Goal: Information Seeking & Learning: Learn about a topic

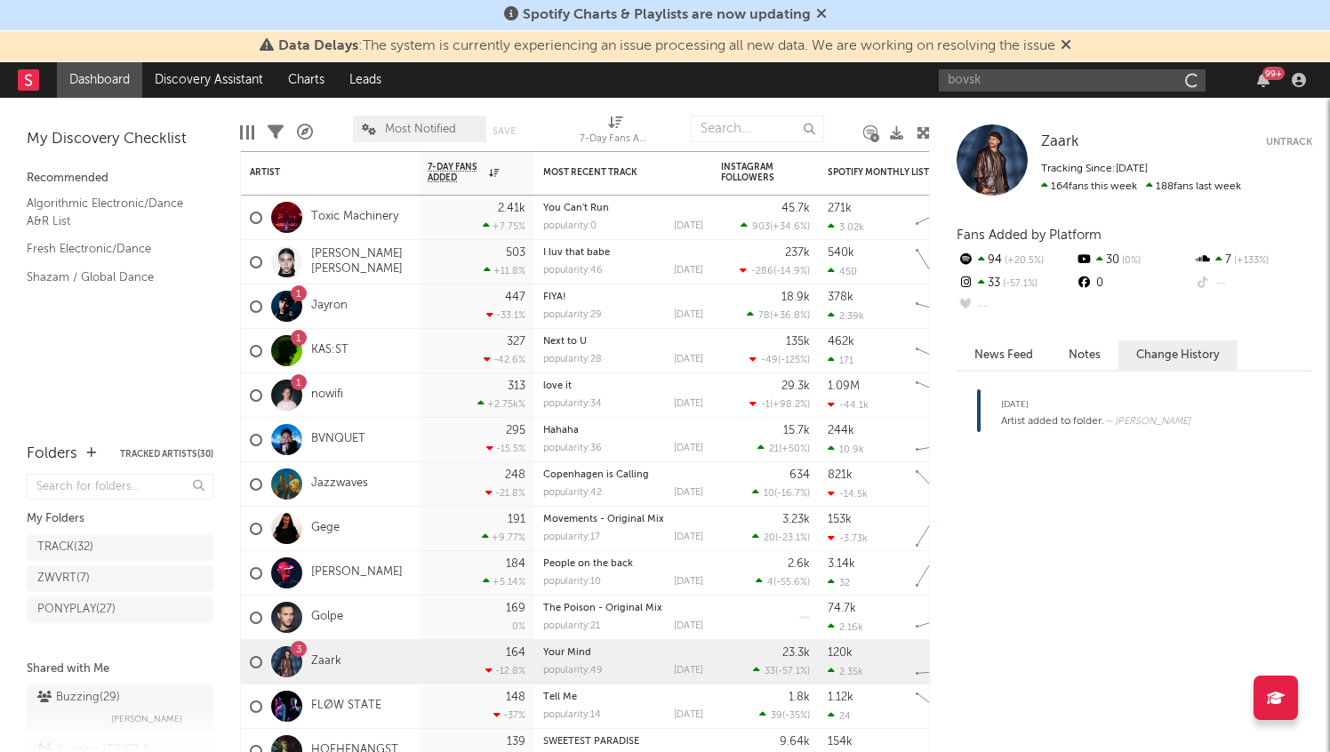
type input "bovski"
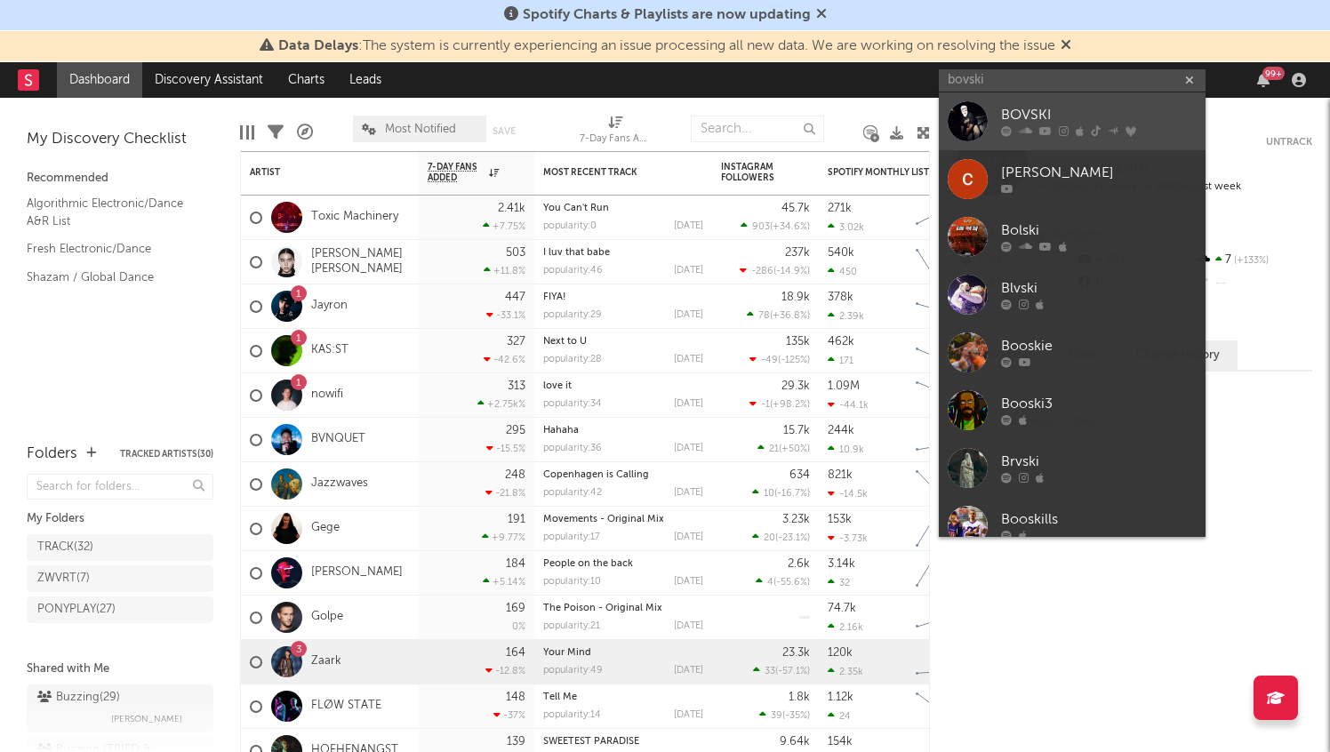
click at [1052, 116] on div "BOVSKI" at bounding box center [1099, 115] width 196 height 21
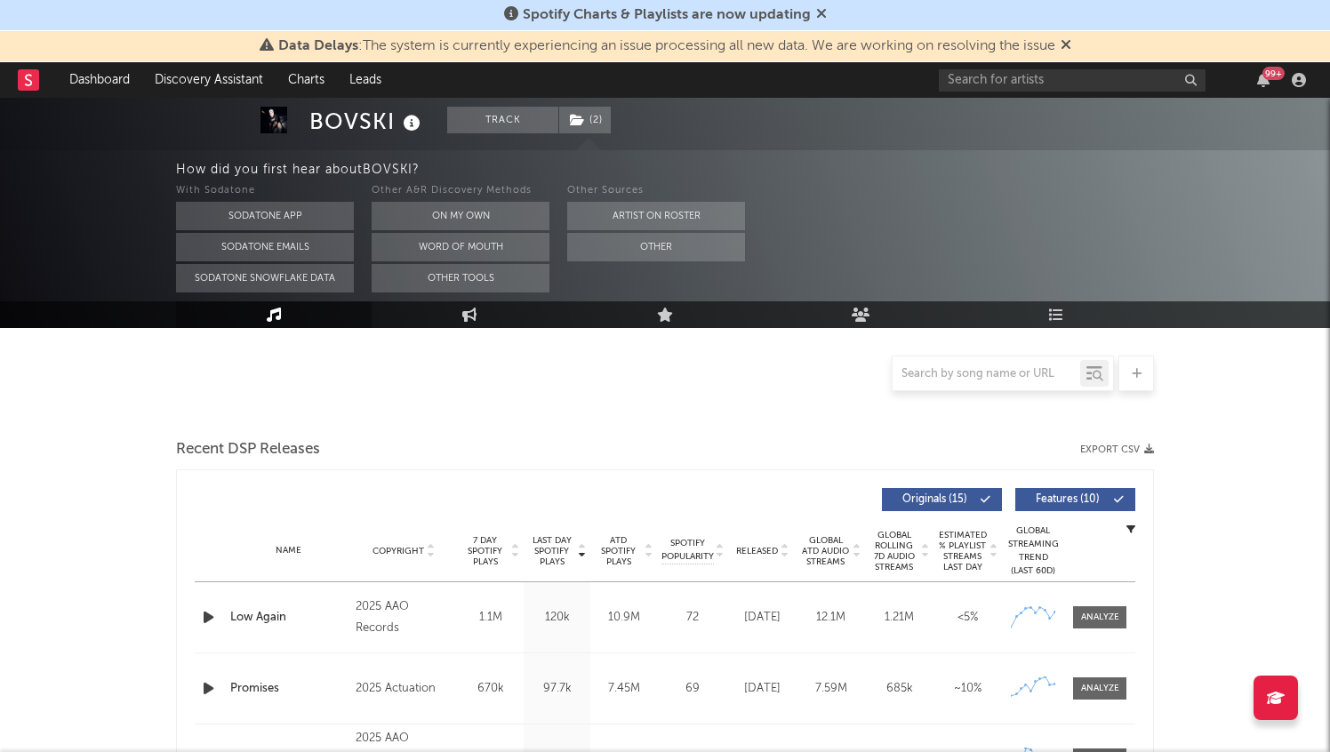
scroll to position [742, 0]
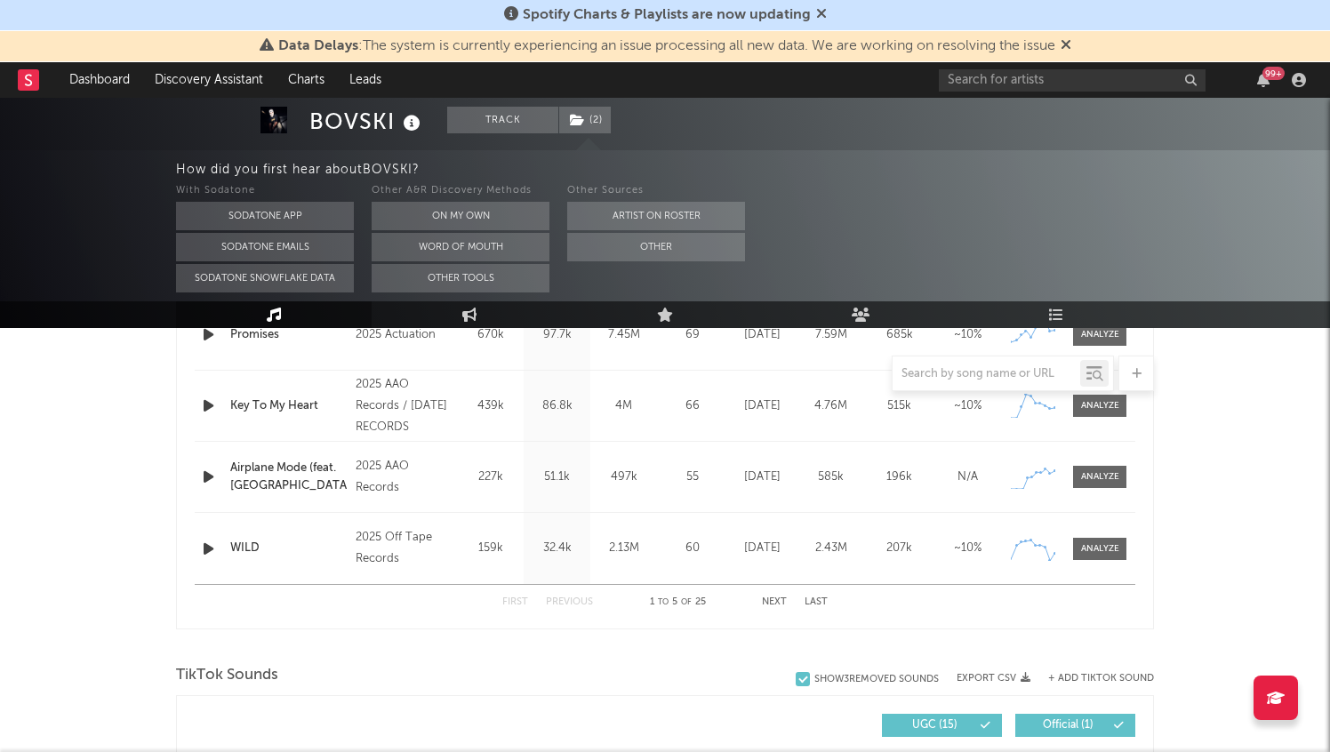
select select "6m"
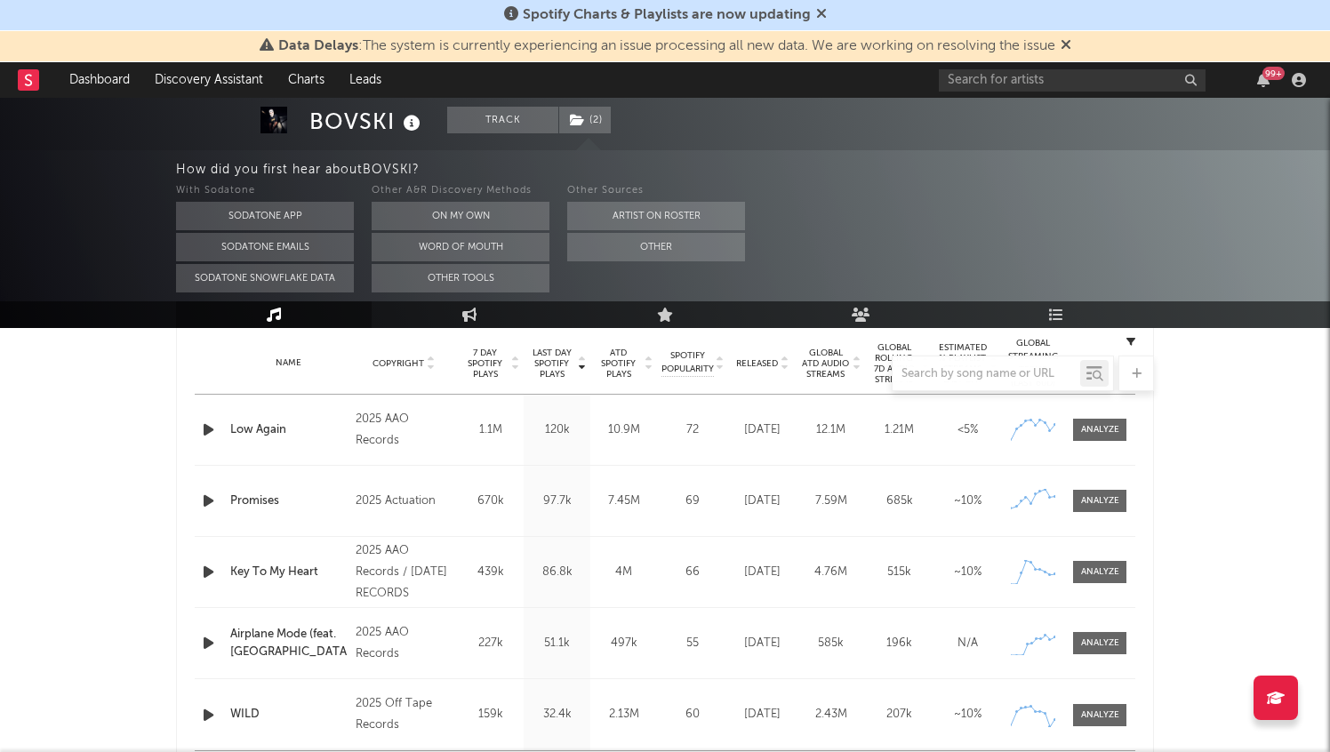
scroll to position [708, 0]
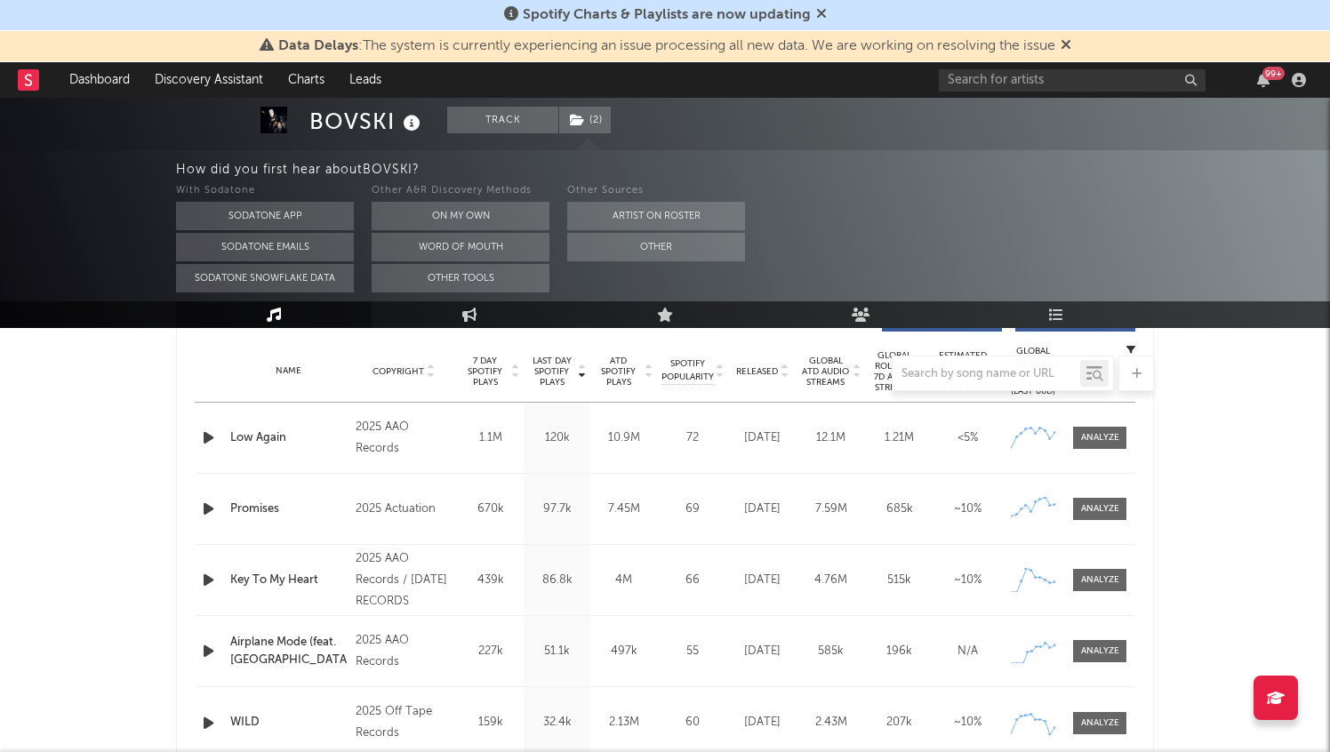
click at [765, 368] on div at bounding box center [665, 374] width 978 height 36
click at [759, 373] on div at bounding box center [665, 374] width 978 height 36
click at [760, 373] on div at bounding box center [665, 374] width 978 height 36
click at [1140, 455] on div "Last Day Spotify Plays Copyright 7 Day Spotify Plays Last Day Spotify Plays ATD…" at bounding box center [665, 547] width 978 height 514
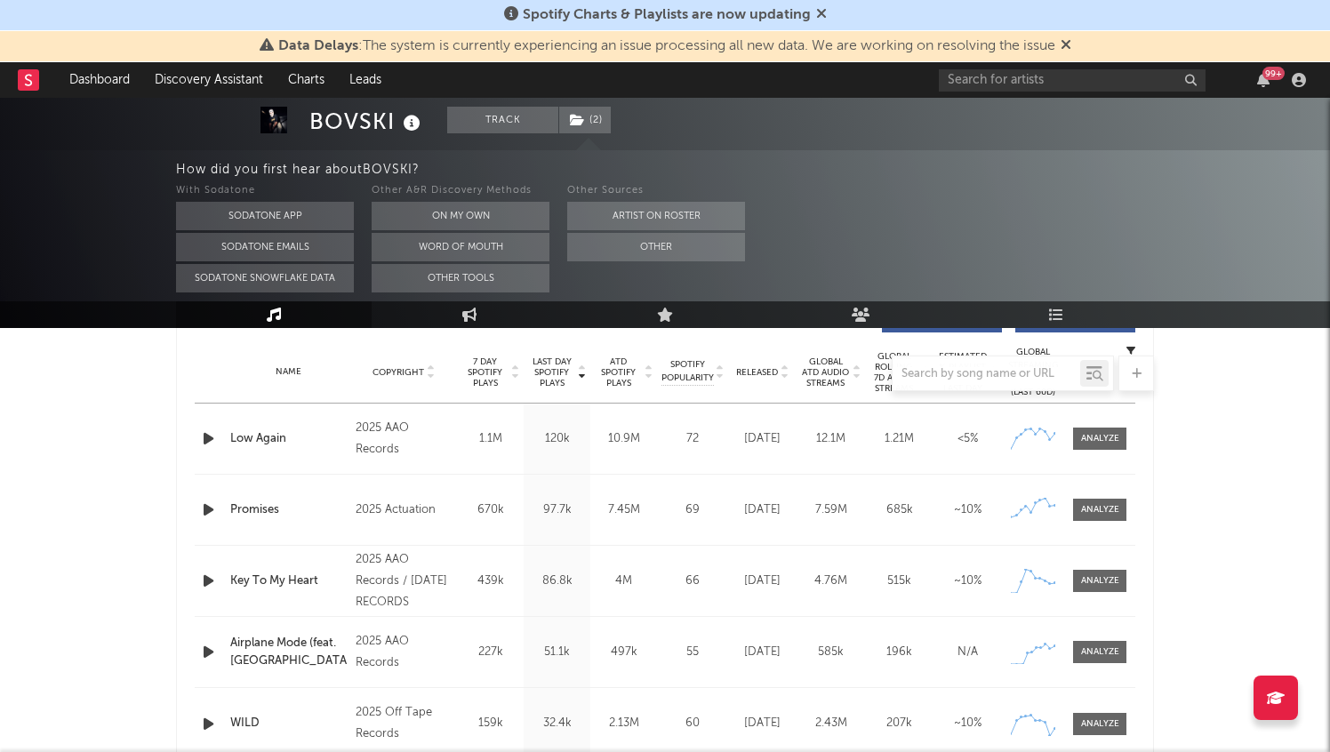
click at [763, 373] on div at bounding box center [665, 374] width 978 height 36
click at [776, 373] on div at bounding box center [665, 374] width 978 height 36
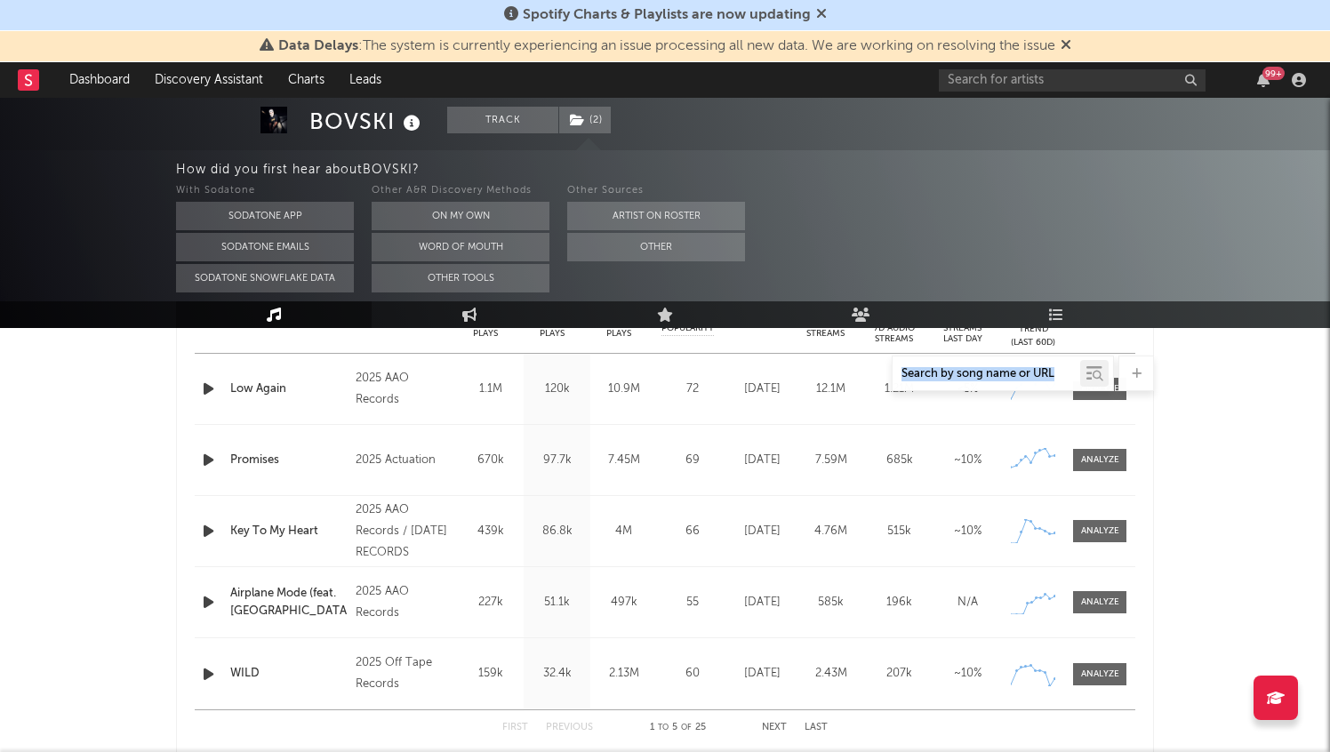
scroll to position [787, 0]
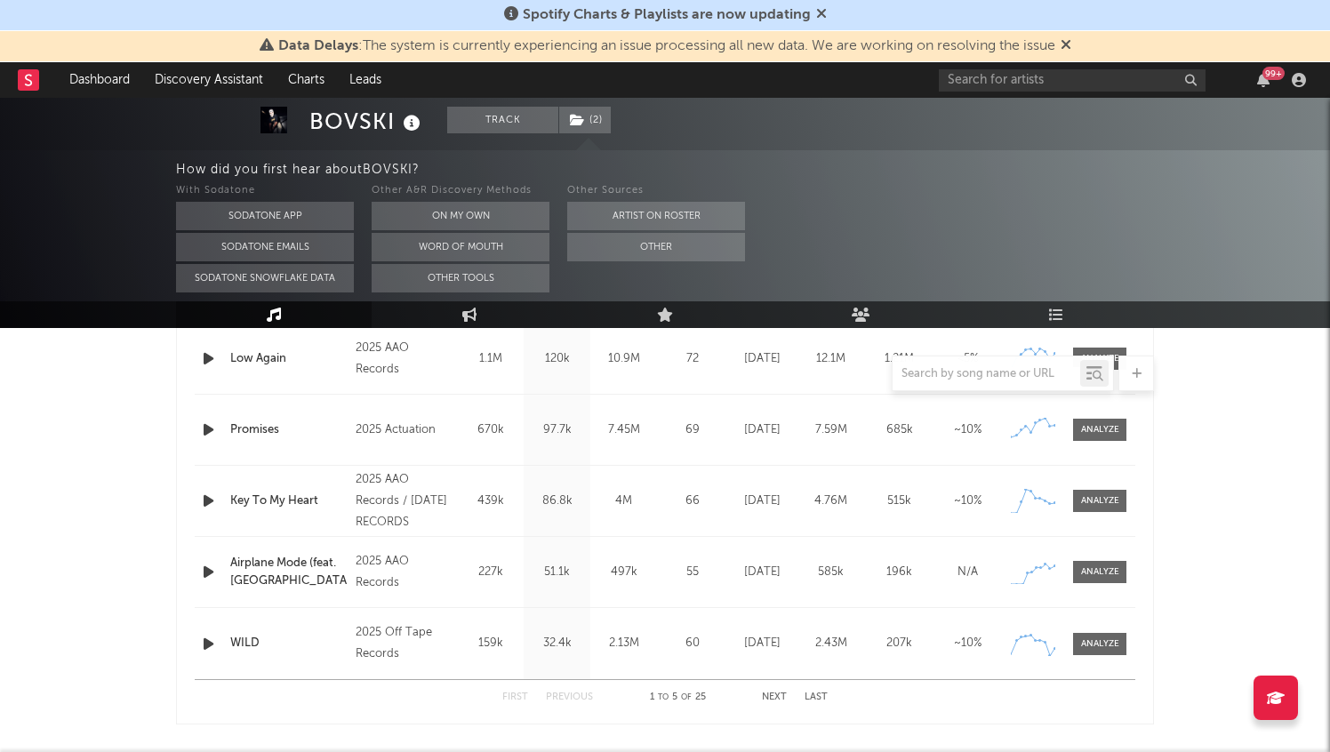
click at [773, 703] on div "First Previous 1 to 5 of 25 Next Last" at bounding box center [664, 697] width 325 height 35
click at [776, 698] on button "Next" at bounding box center [774, 698] width 25 height 10
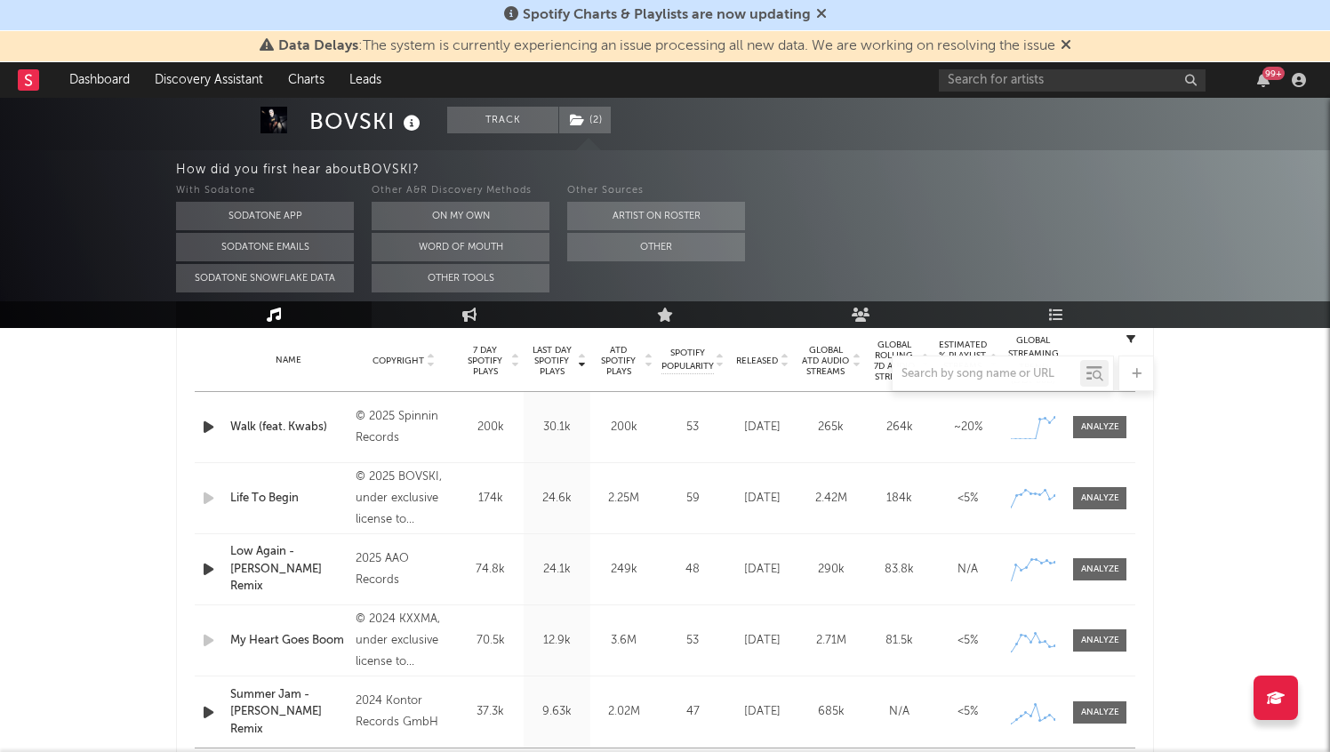
scroll to position [727, 0]
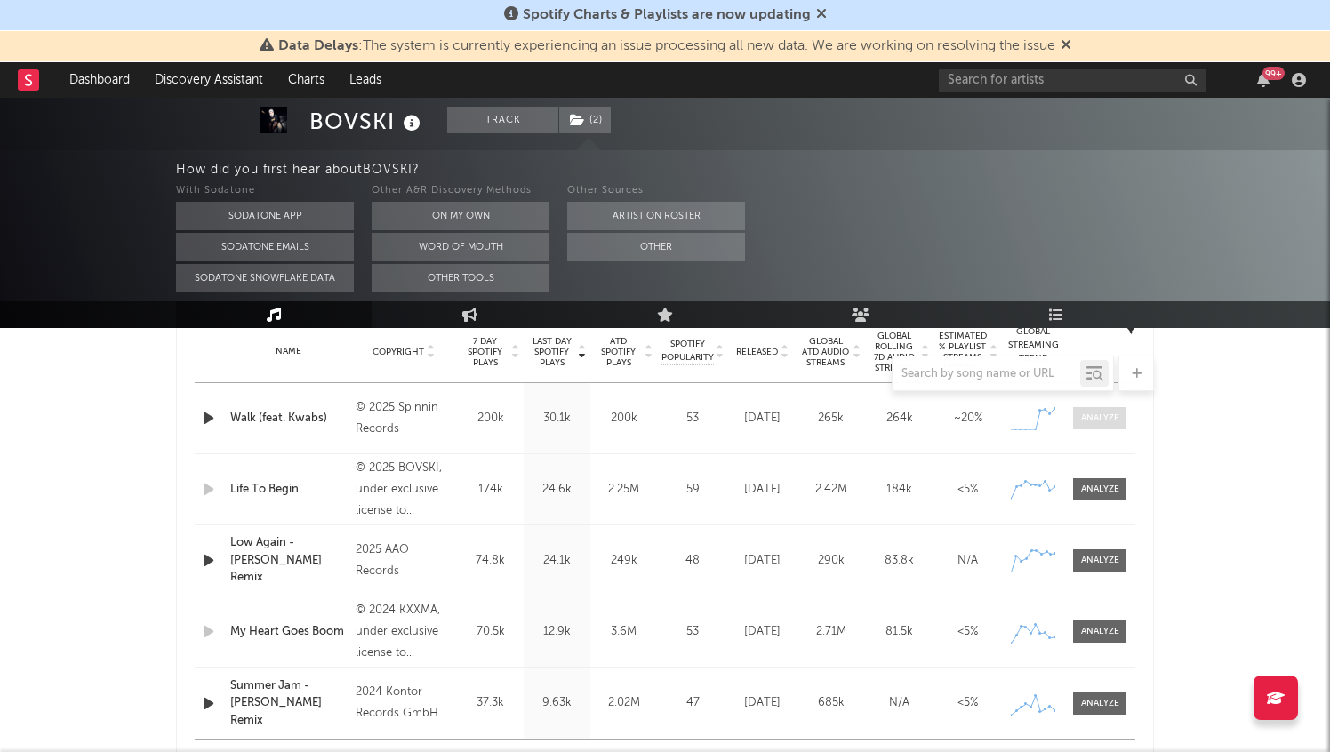
click at [1111, 424] on div at bounding box center [1100, 418] width 38 height 13
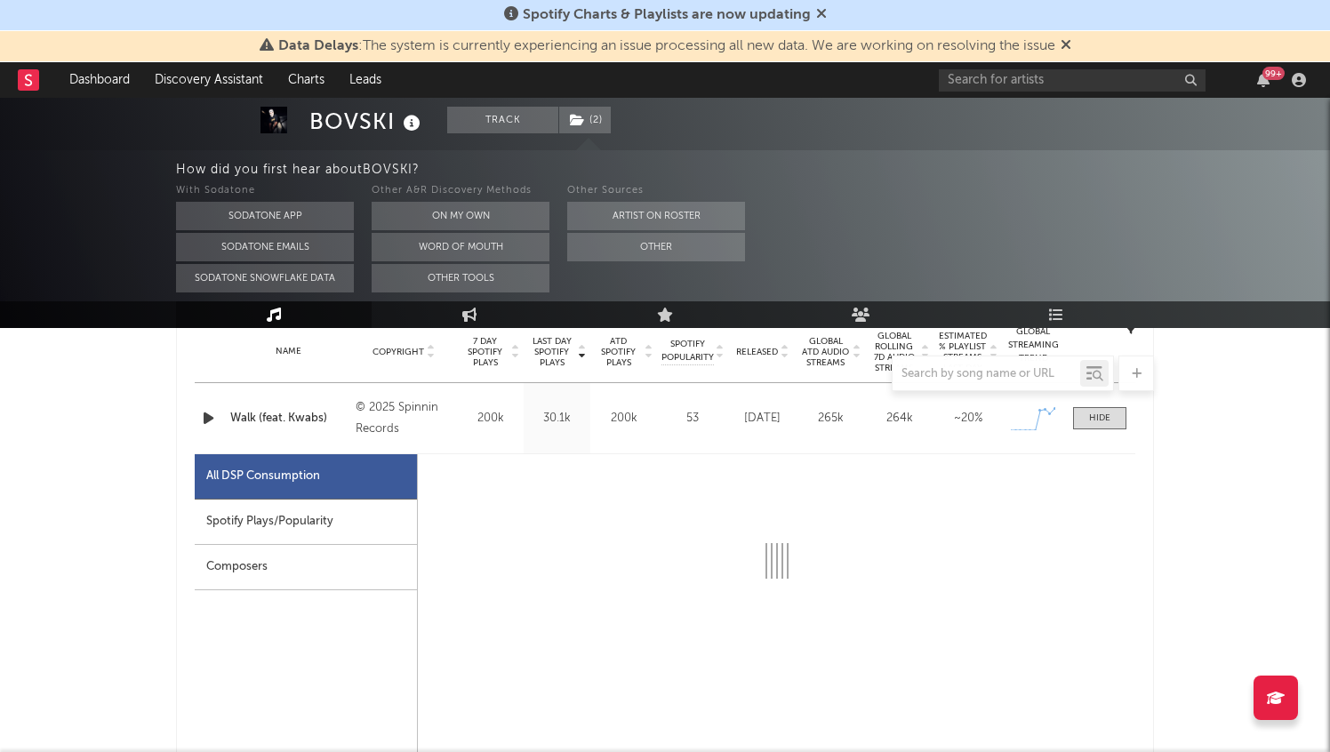
click at [307, 528] on div "Spotify Plays/Popularity" at bounding box center [306, 522] width 222 height 45
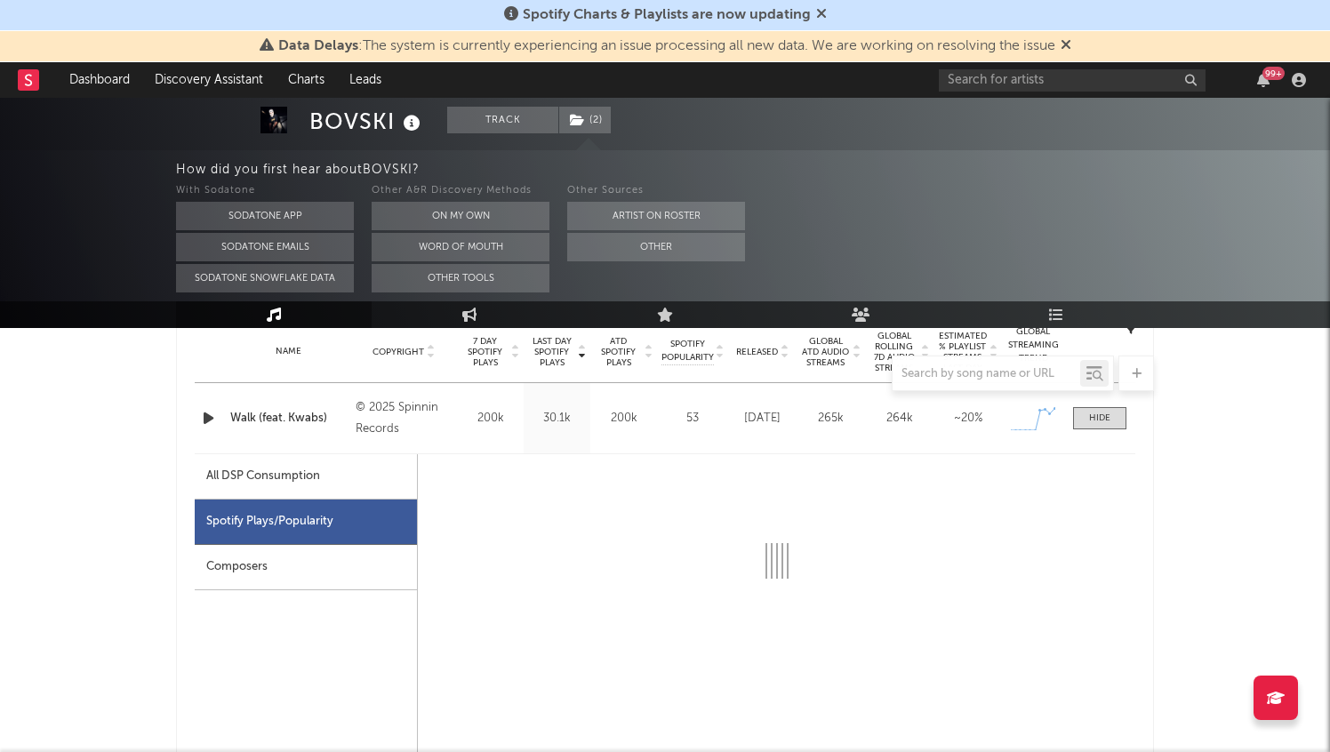
select select "1w"
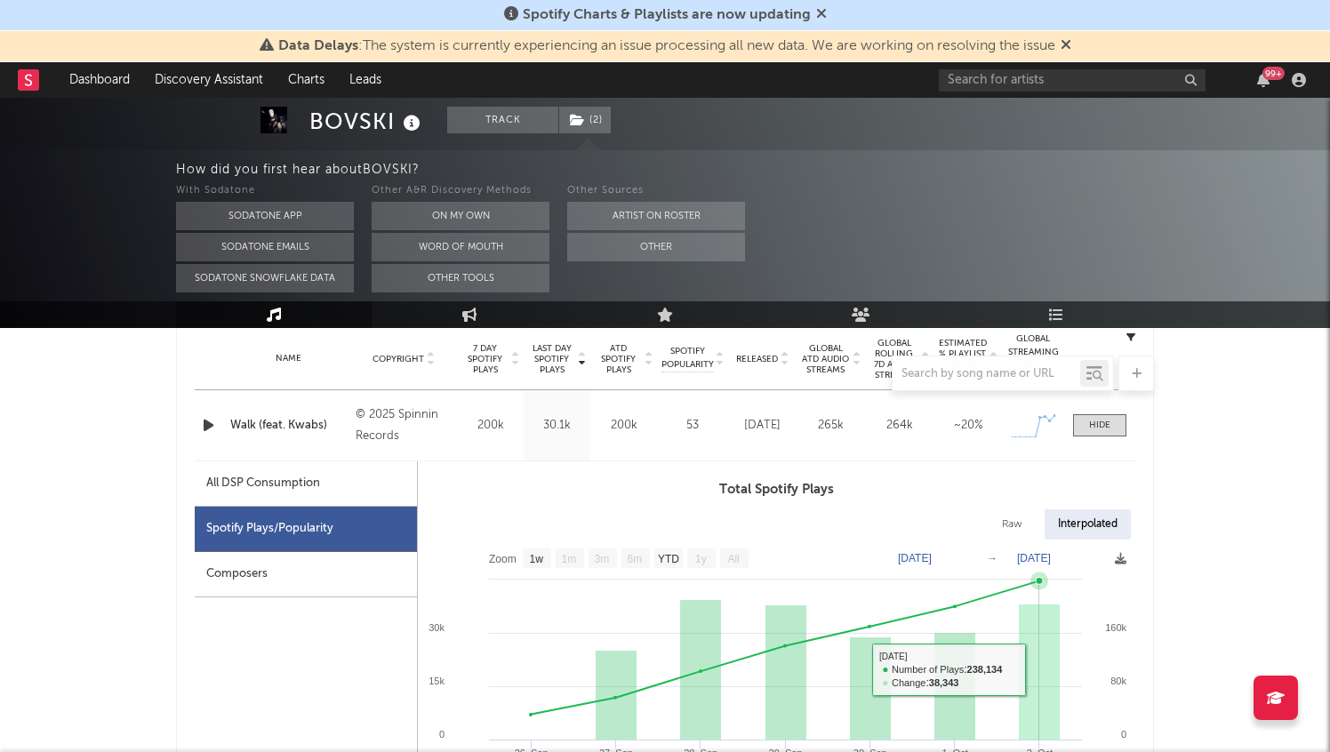
scroll to position [719, 0]
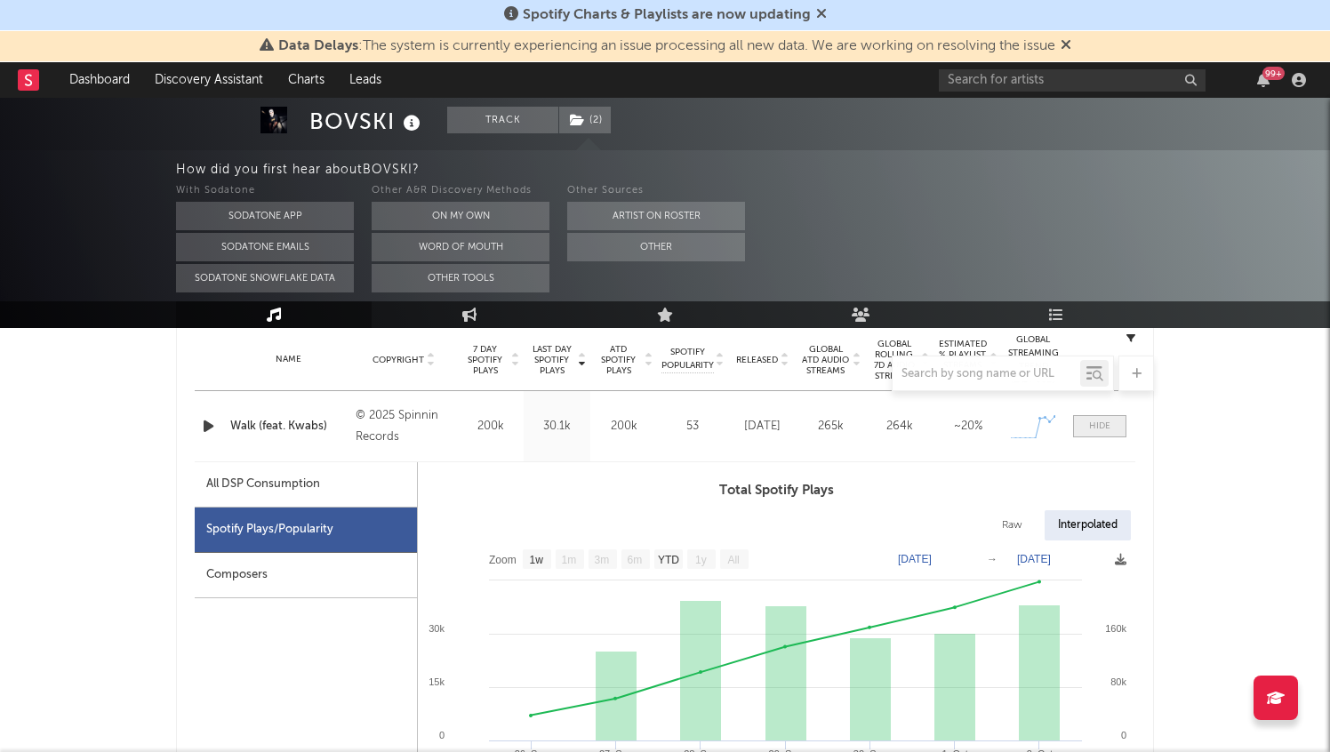
click at [1103, 428] on div at bounding box center [1099, 426] width 21 height 13
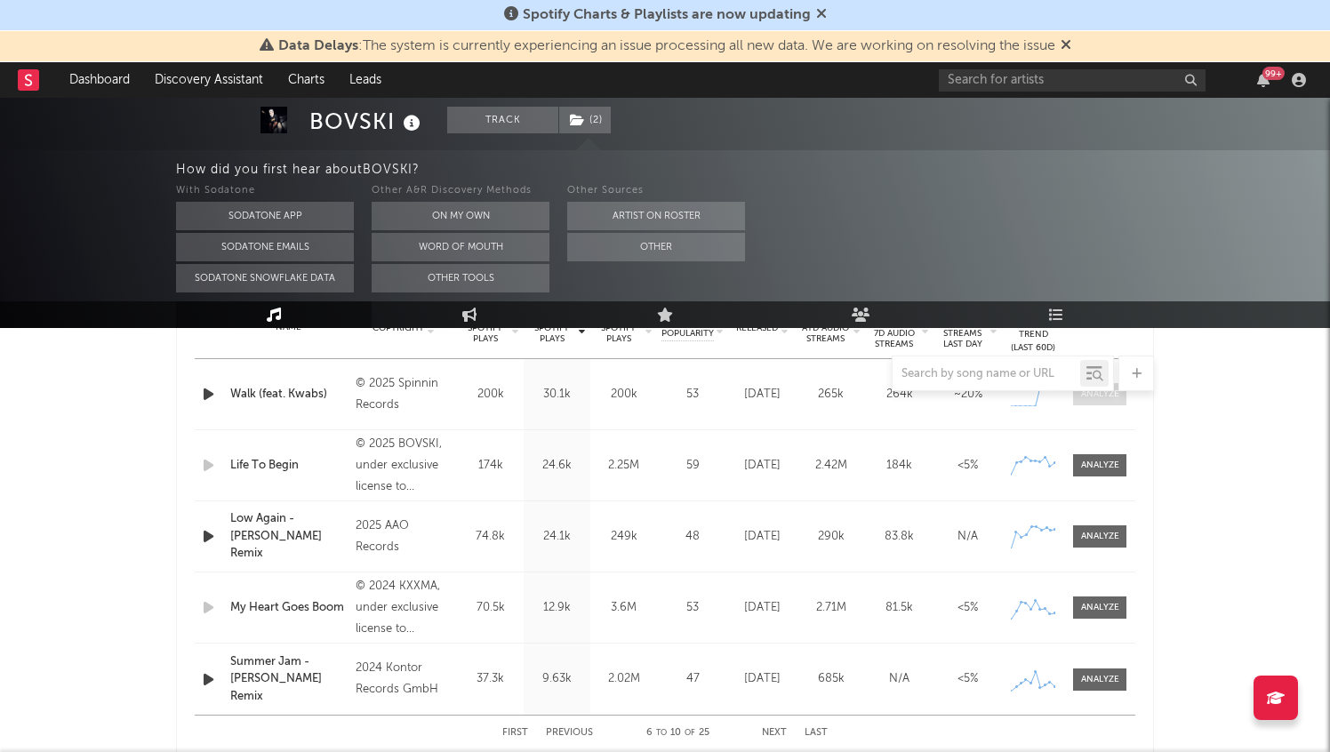
scroll to position [760, 0]
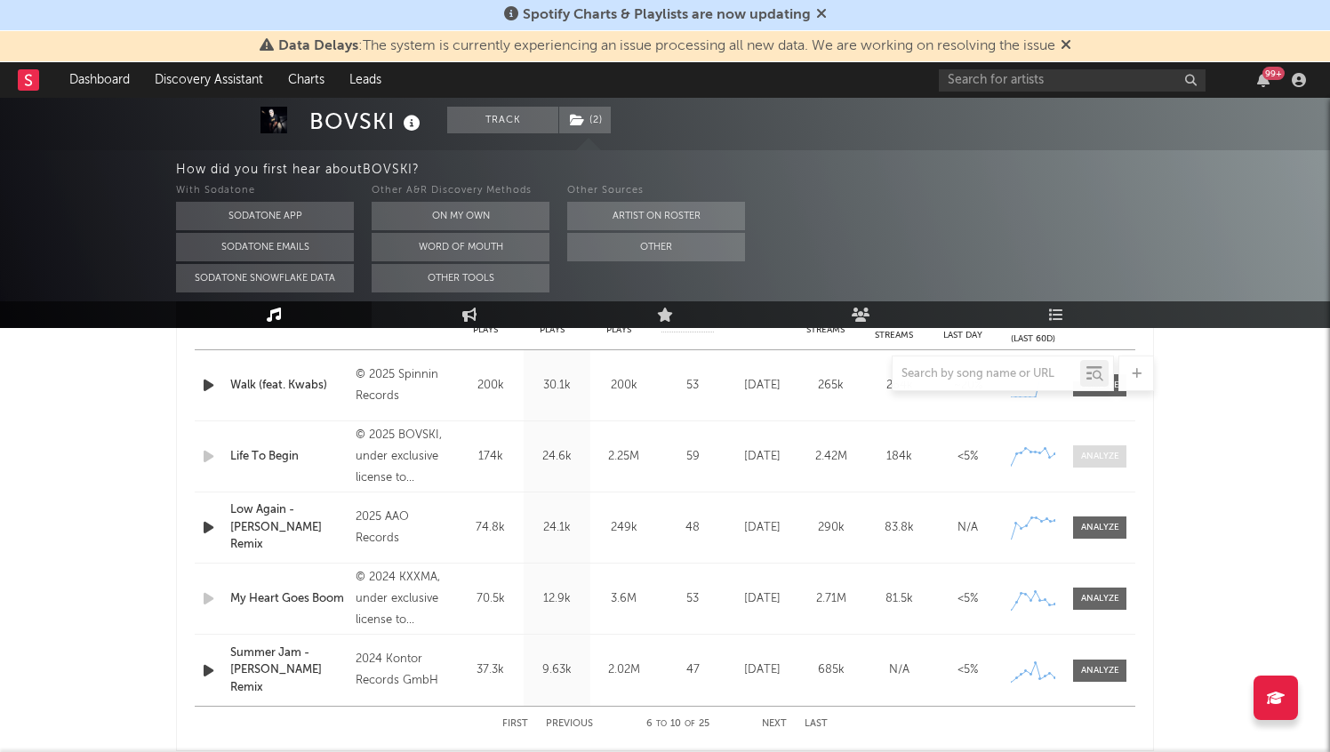
click at [1092, 460] on div at bounding box center [1100, 456] width 38 height 13
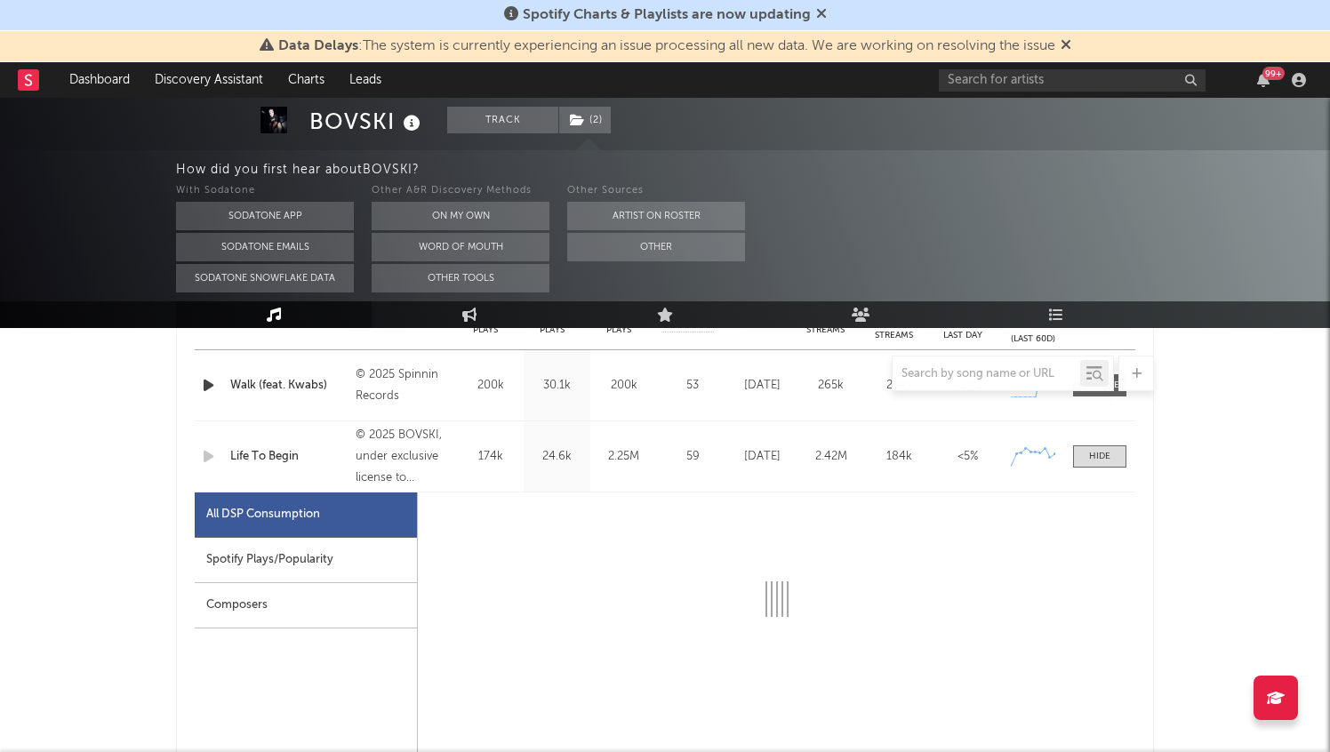
select select "1w"
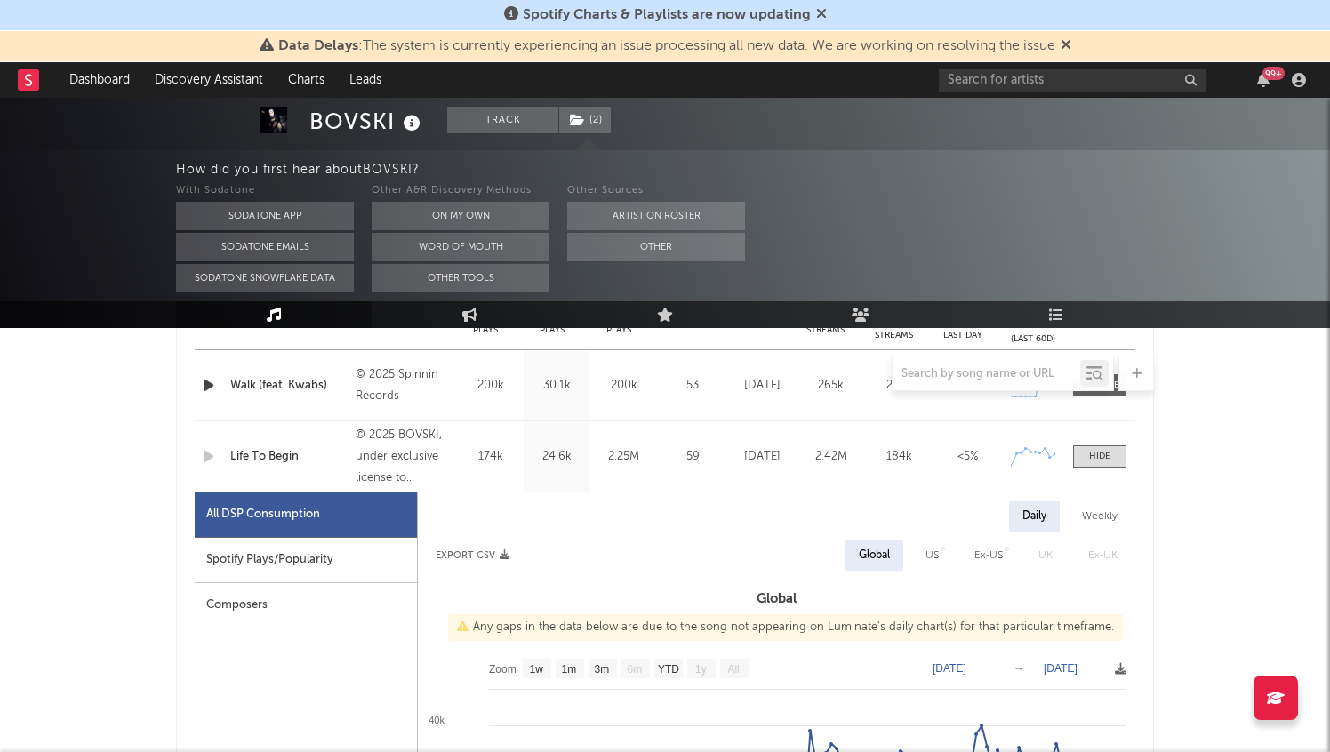
click at [325, 566] on div "Spotify Plays/Popularity" at bounding box center [306, 560] width 222 height 45
select select "1w"
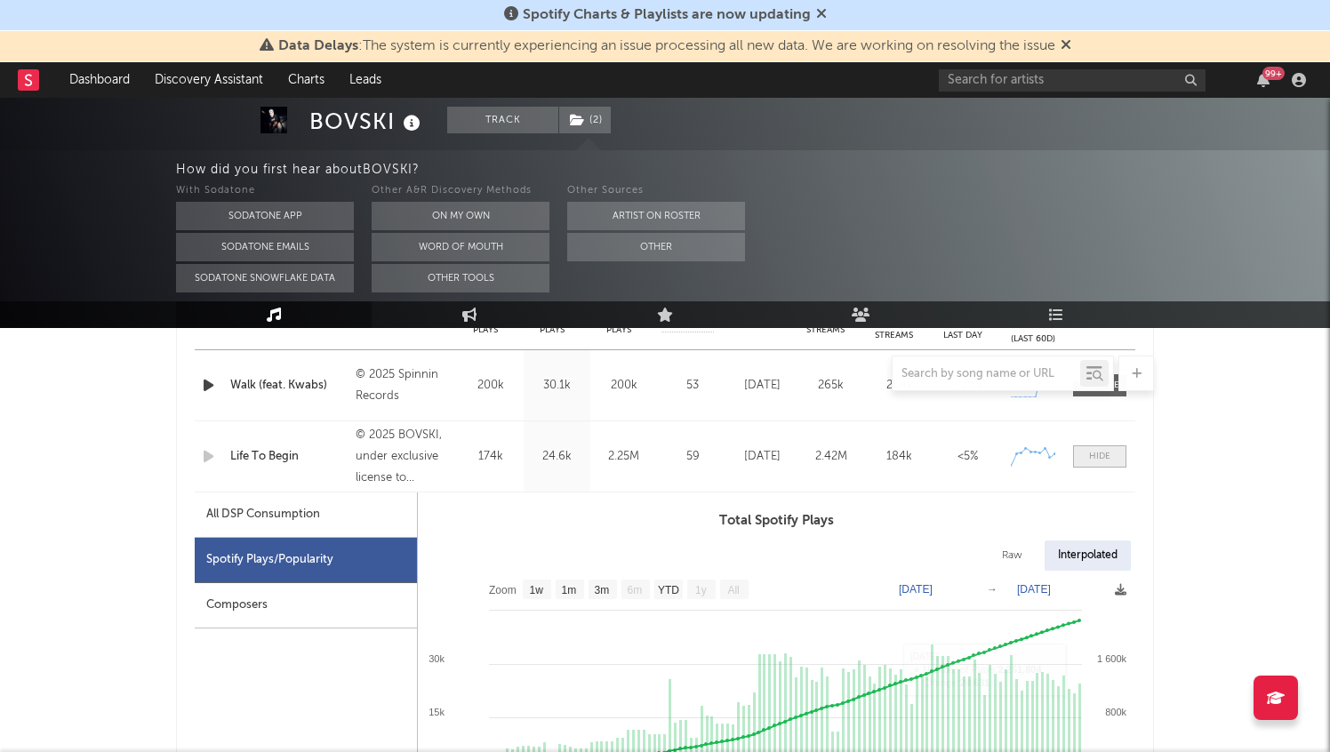
click at [1100, 451] on div at bounding box center [1099, 456] width 21 height 13
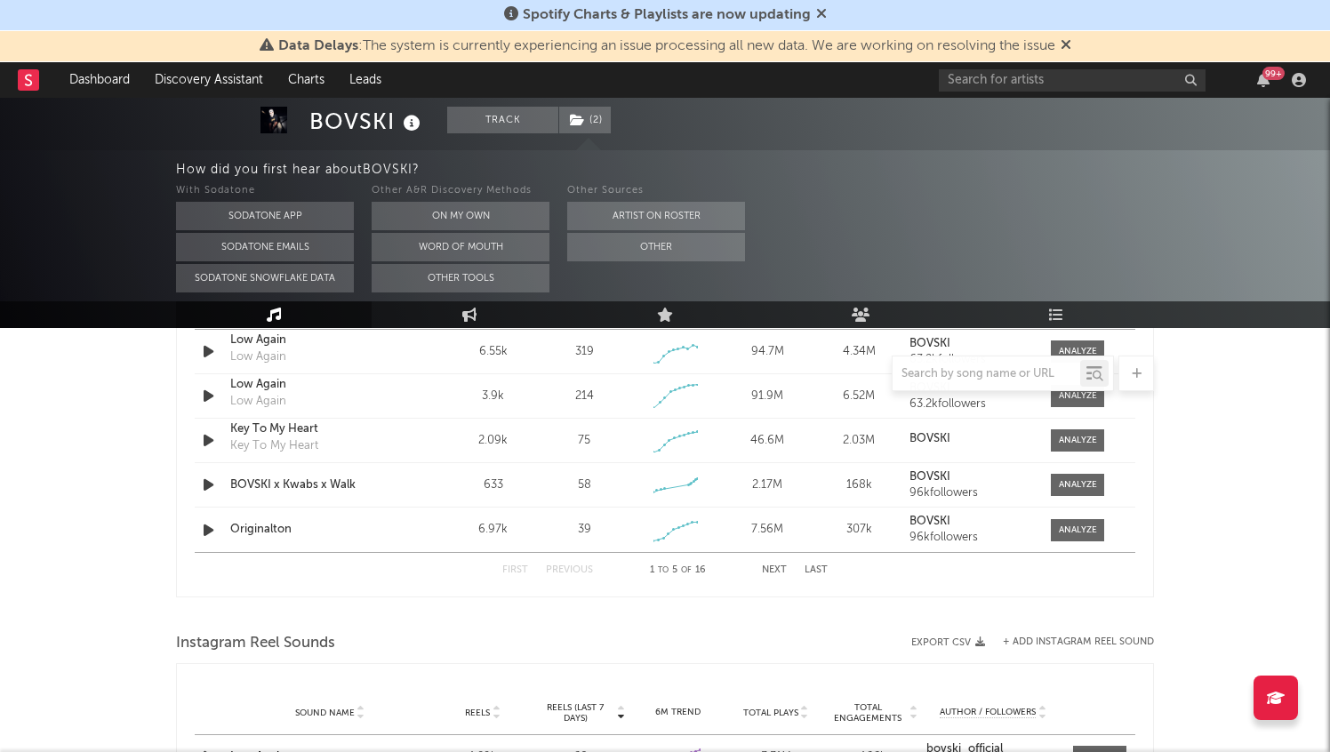
scroll to position [1319, 0]
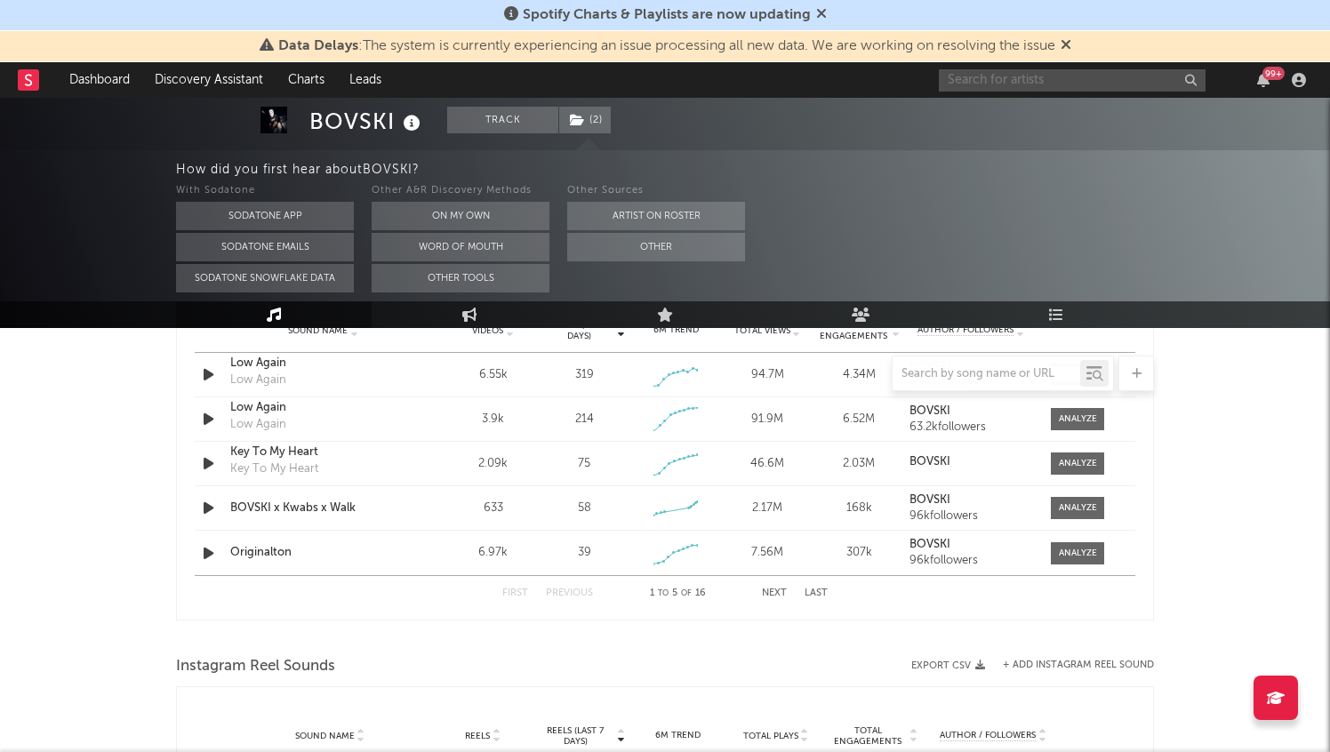
click at [1098, 78] on input "text" at bounding box center [1072, 80] width 267 height 22
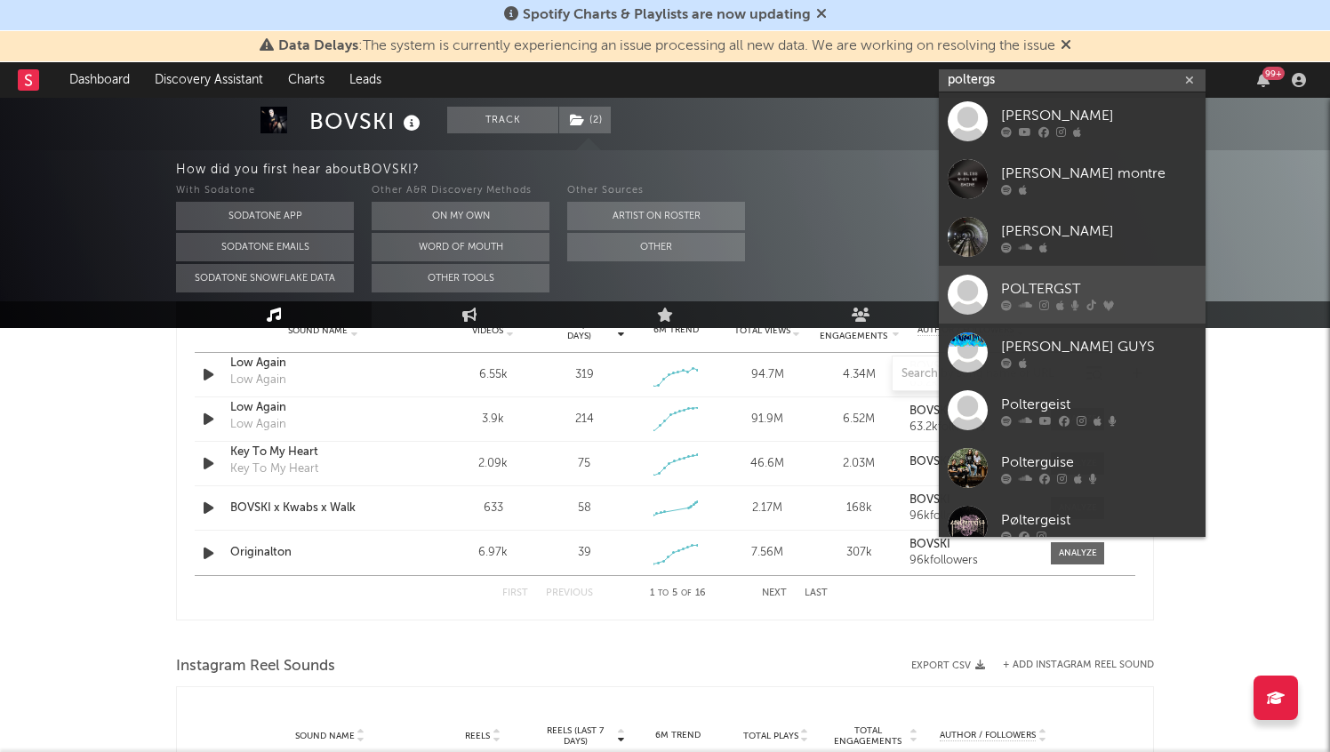
type input "poltergs"
click at [1084, 289] on div "POLTERGST" at bounding box center [1099, 288] width 196 height 21
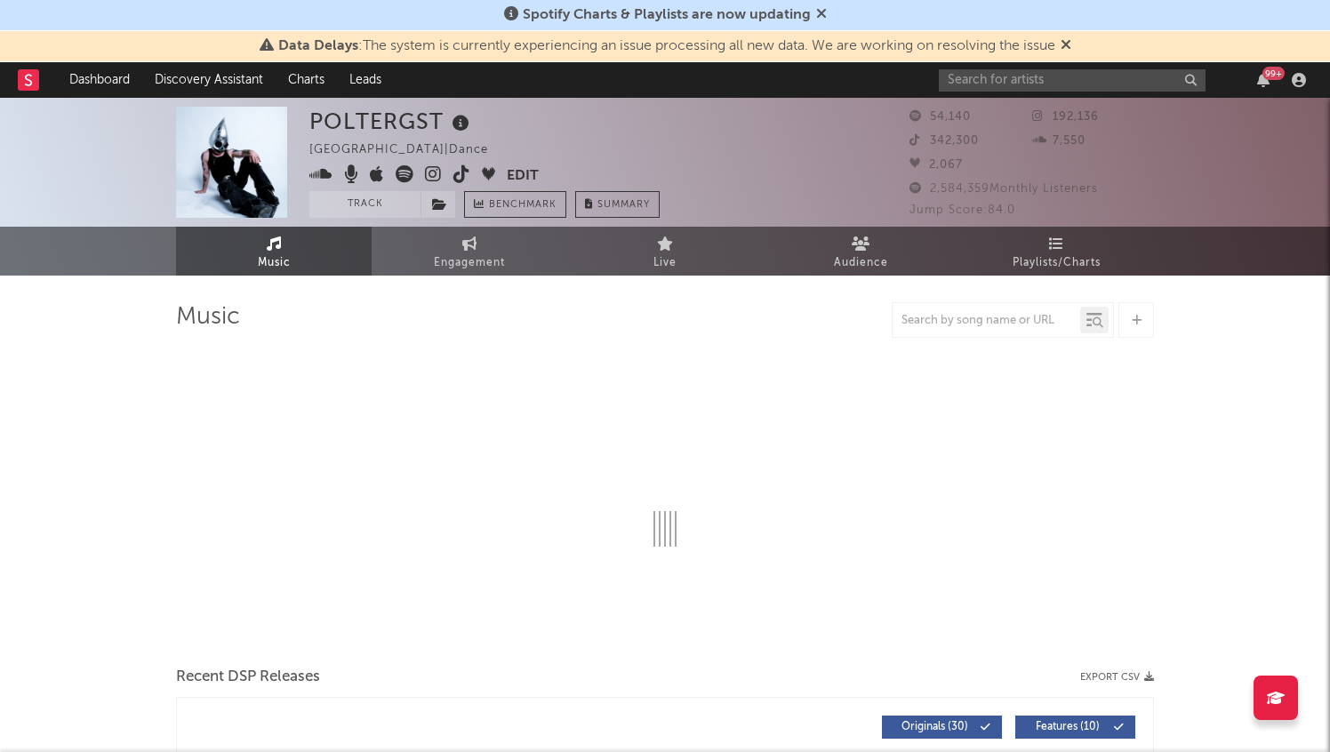
select select "6m"
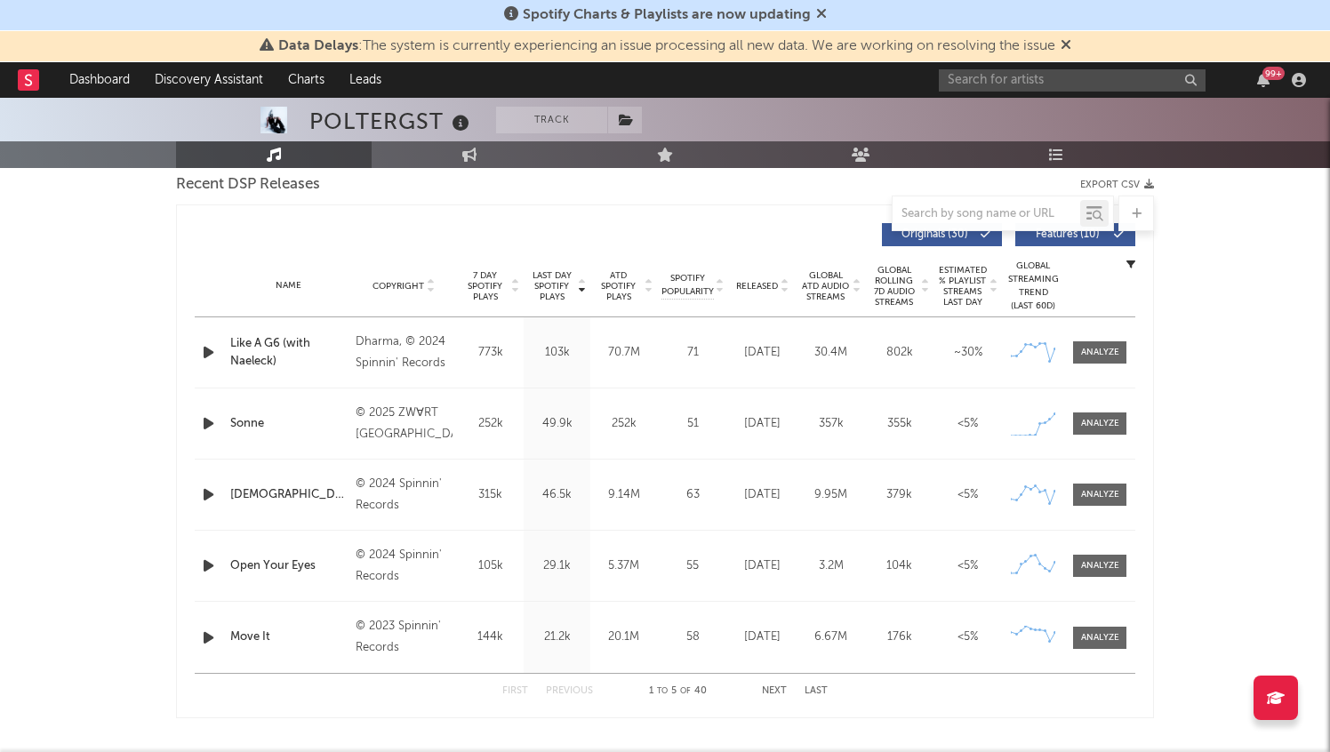
scroll to position [641, 0]
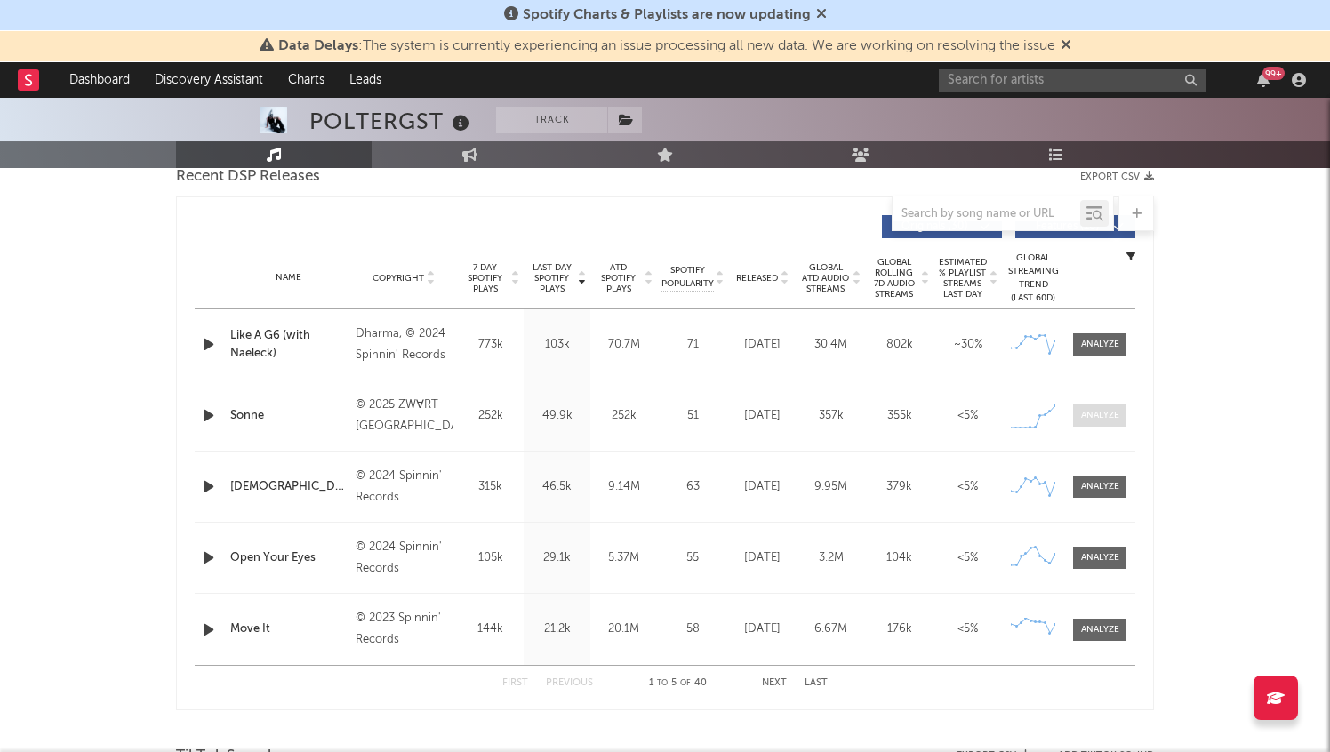
click at [1097, 413] on div at bounding box center [1100, 415] width 38 height 13
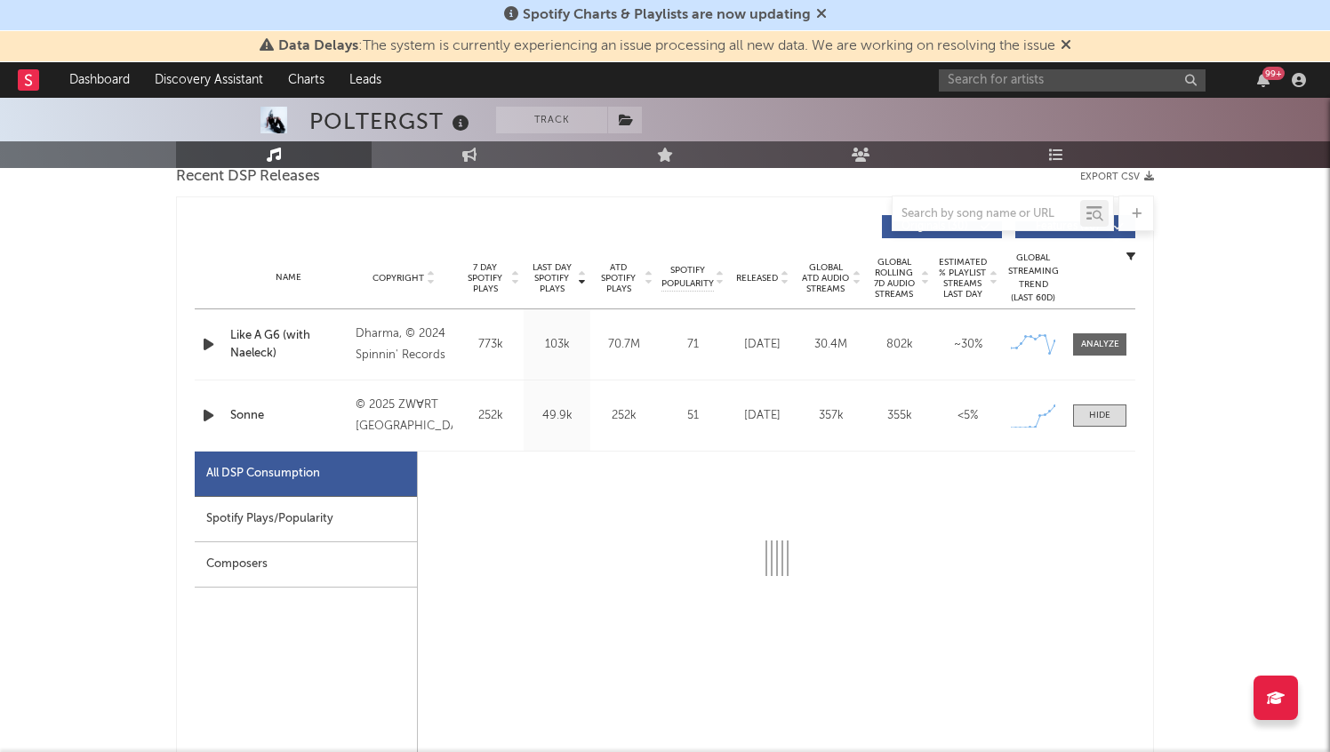
select select "1w"
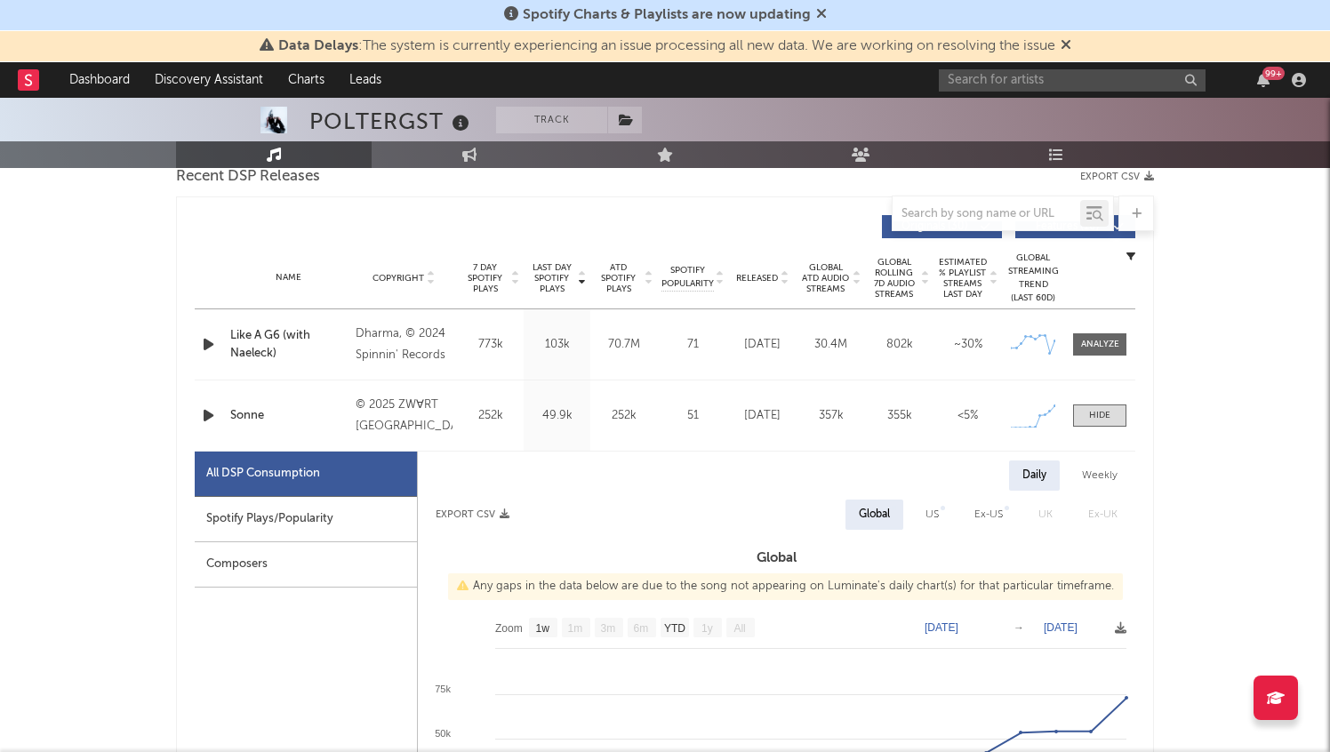
click at [353, 515] on div "Spotify Plays/Popularity" at bounding box center [306, 519] width 222 height 45
select select "1w"
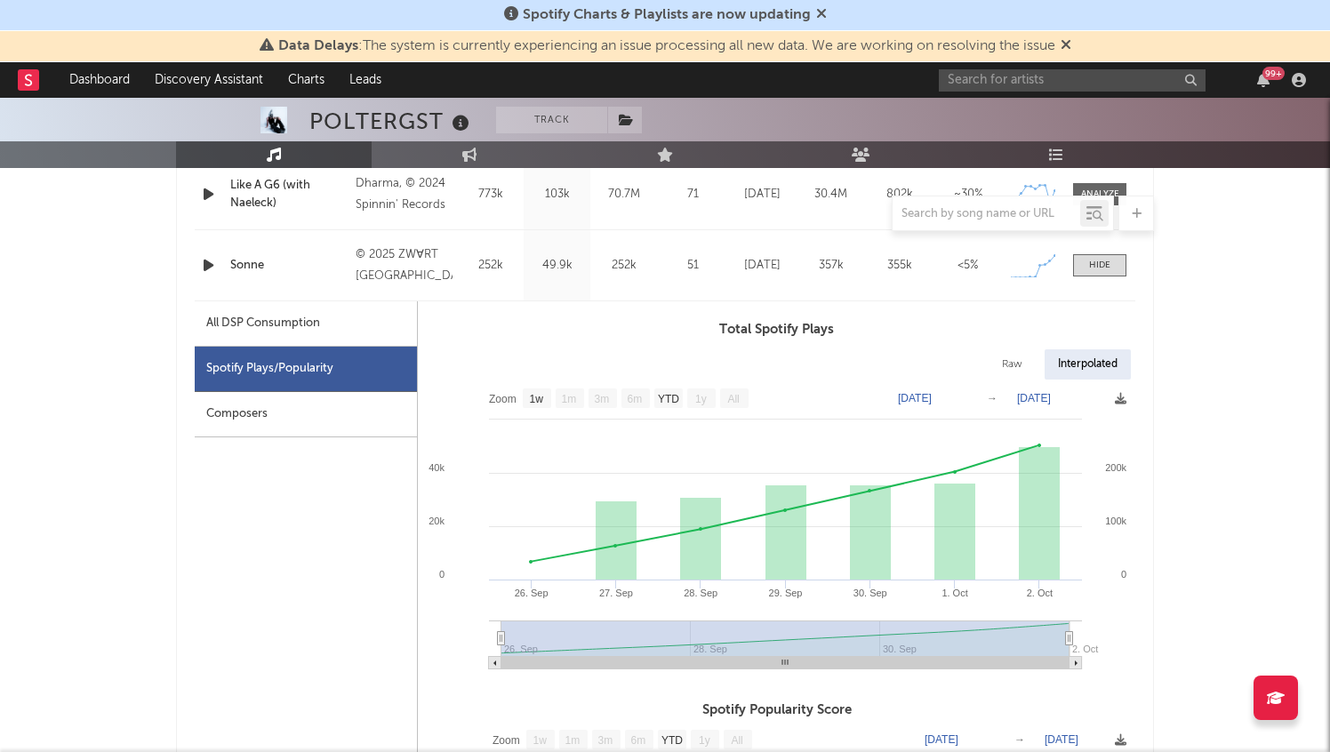
scroll to position [794, 0]
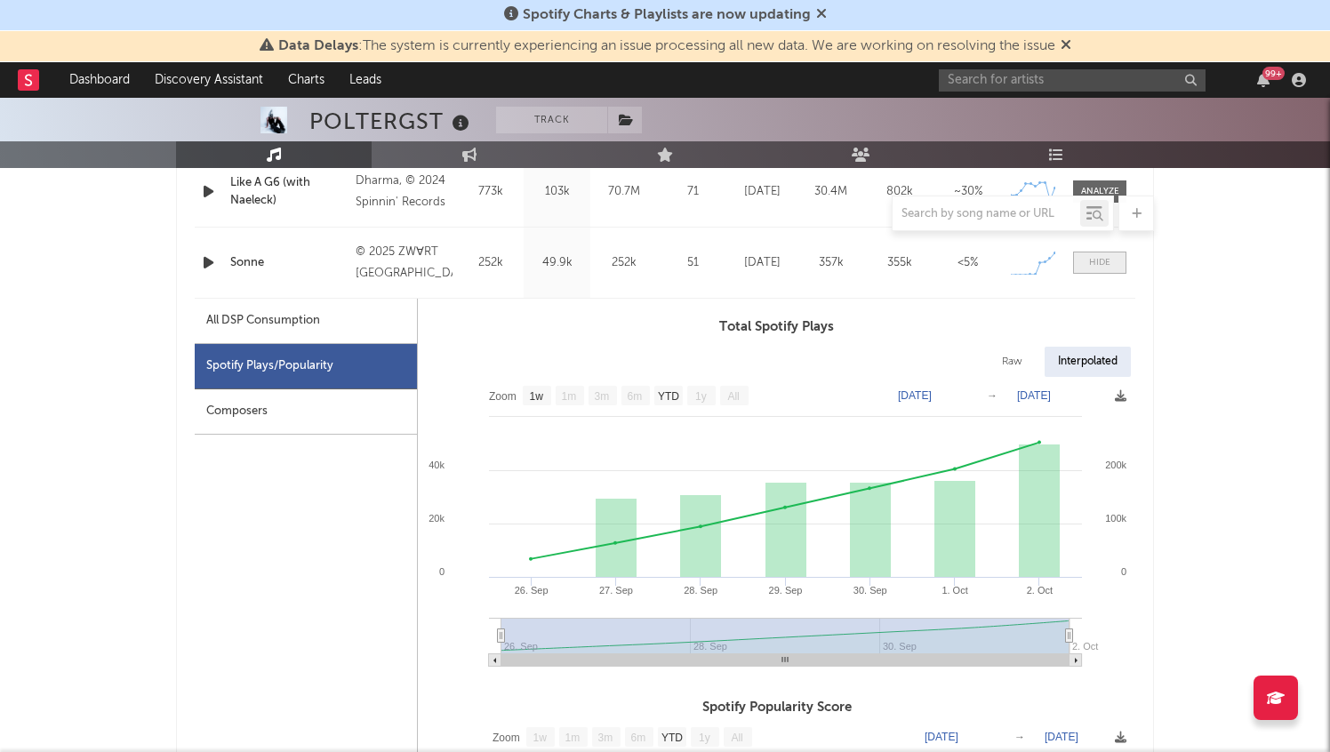
click at [1101, 261] on div at bounding box center [1099, 262] width 21 height 13
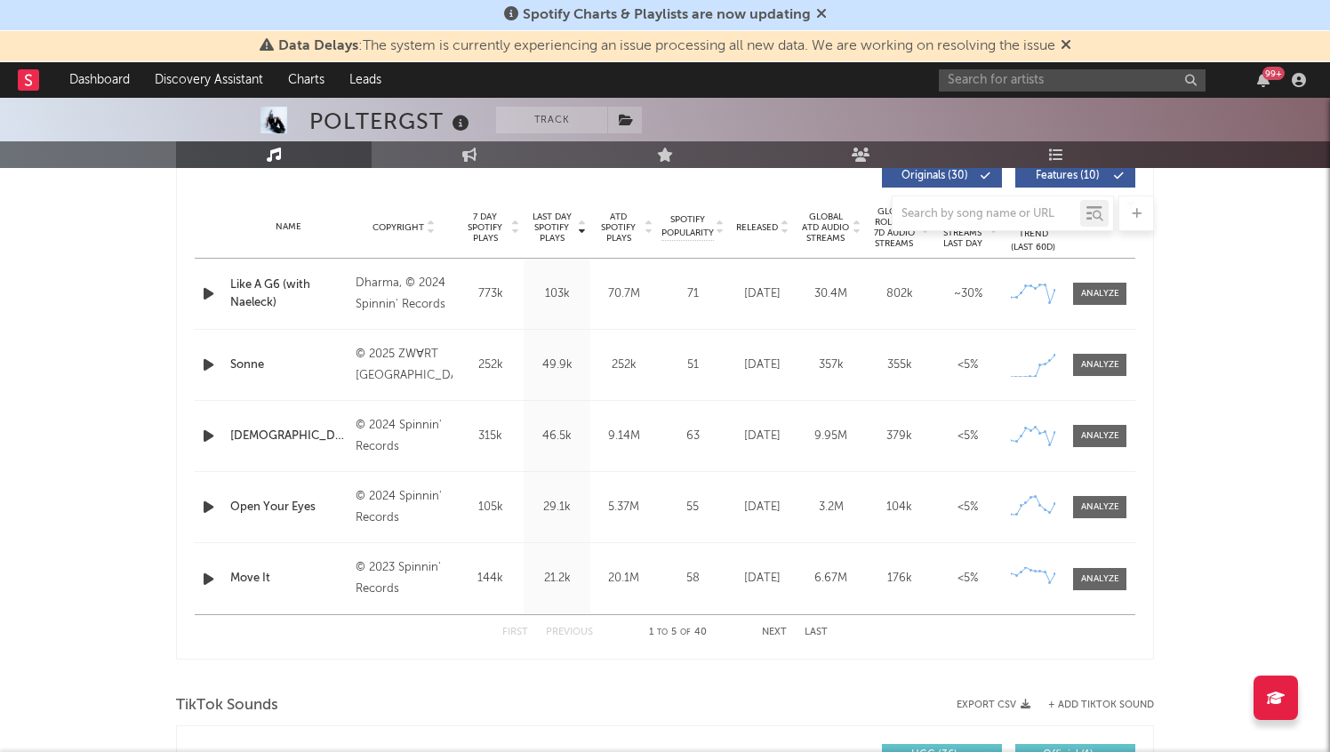
scroll to position [690, 0]
